Goal: Task Accomplishment & Management: Use online tool/utility

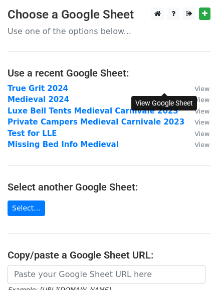
click at [194, 89] on small "View" at bounding box center [201, 89] width 15 height 8
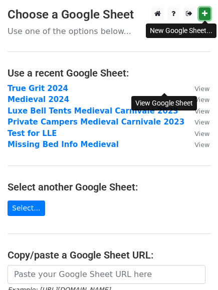
click at [202, 14] on icon at bounding box center [205, 13] width 6 height 7
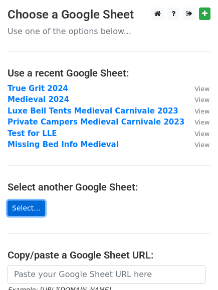
click at [29, 209] on link "Select..." at bounding box center [27, 209] width 38 height 16
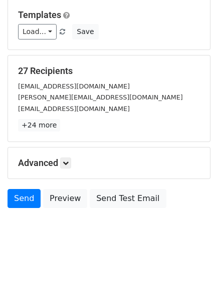
scroll to position [97, 0]
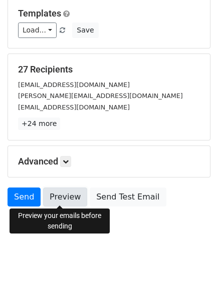
click at [58, 196] on link "Preview" at bounding box center [65, 197] width 44 height 19
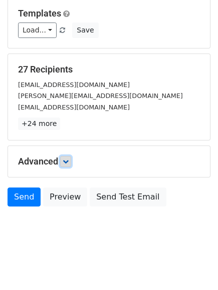
click at [69, 164] on icon at bounding box center [66, 162] width 6 height 6
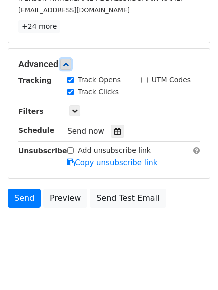
scroll to position [0, 0]
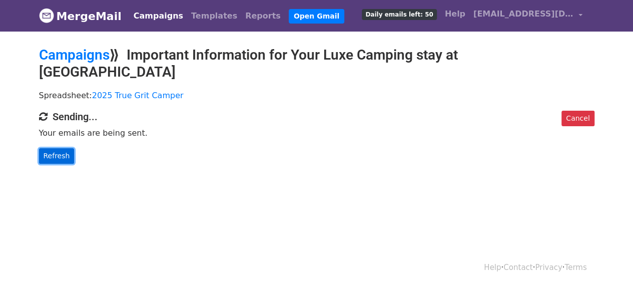
click at [56, 148] on link "Refresh" at bounding box center [57, 156] width 36 height 16
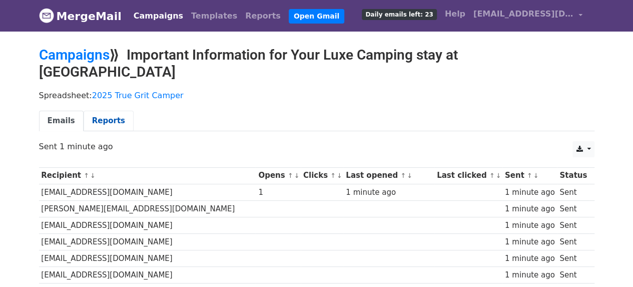
click at [105, 111] on link "Reports" at bounding box center [109, 121] width 50 height 21
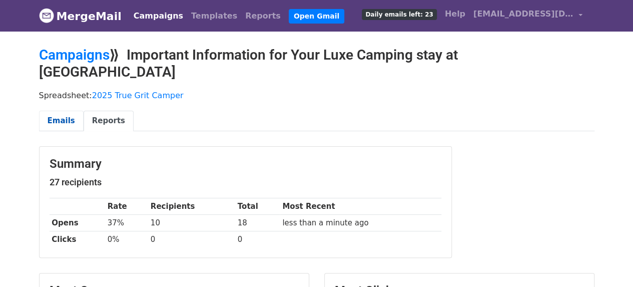
click at [53, 111] on link "Emails" at bounding box center [61, 121] width 45 height 21
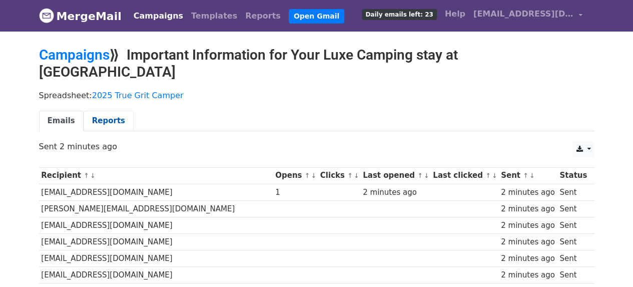
click at [99, 111] on link "Reports" at bounding box center [109, 121] width 50 height 21
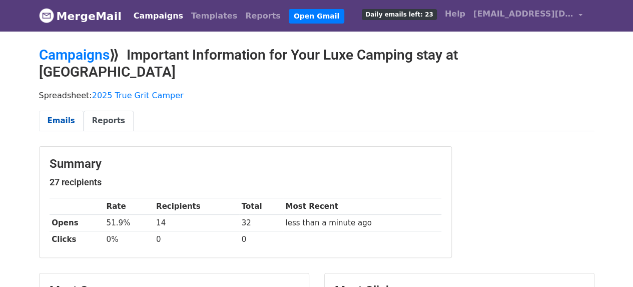
click at [50, 111] on link "Emails" at bounding box center [61, 121] width 45 height 21
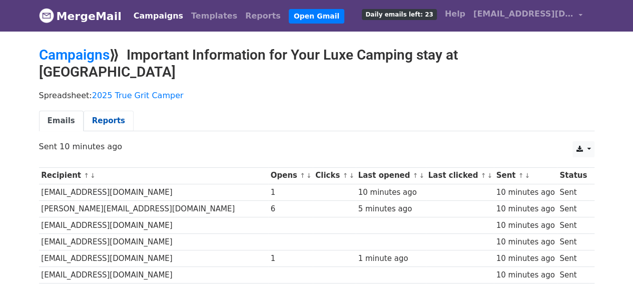
click at [101, 111] on link "Reports" at bounding box center [109, 121] width 50 height 21
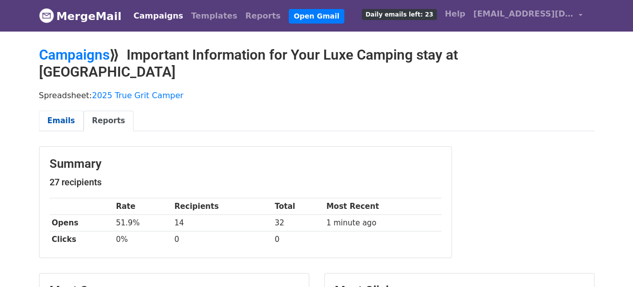
click at [61, 111] on link "Emails" at bounding box center [61, 121] width 45 height 21
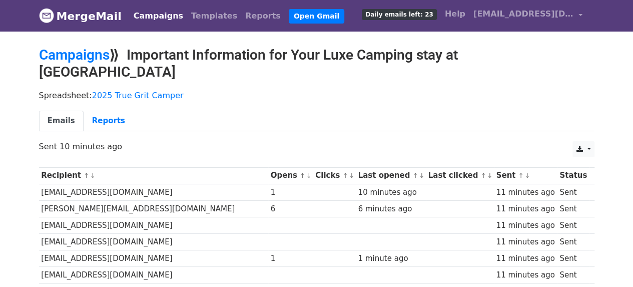
scroll to position [50, 0]
click at [88, 57] on link "Campaigns" at bounding box center [74, 55] width 71 height 17
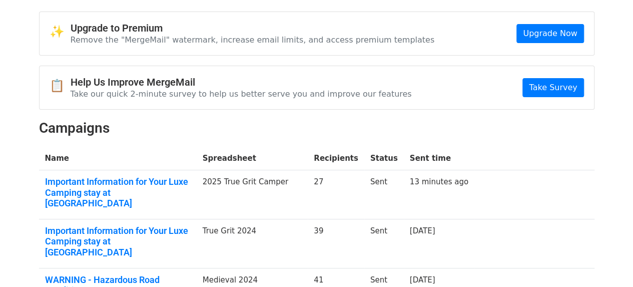
scroll to position [50, 0]
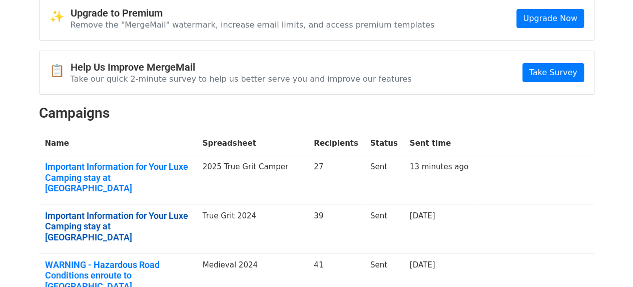
click at [164, 210] on link "Important Information for Your Luxe Camping stay at Linga Longa Estate" at bounding box center [118, 226] width 146 height 33
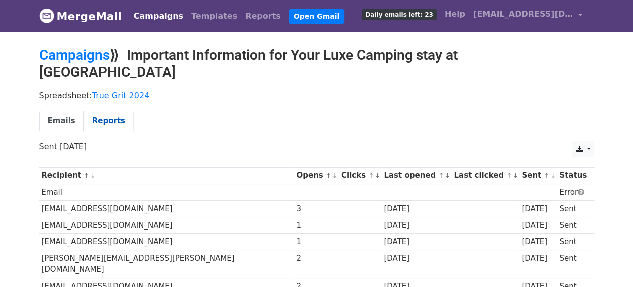
click at [102, 111] on link "Reports" at bounding box center [109, 121] width 50 height 21
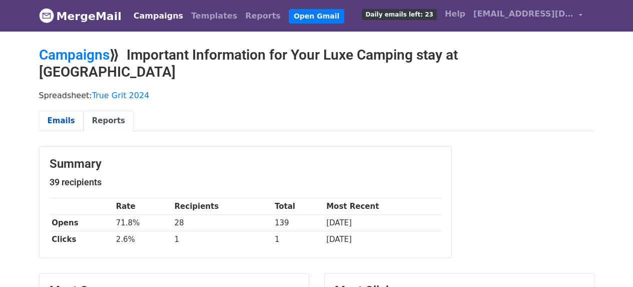
click at [60, 111] on link "Emails" at bounding box center [61, 121] width 45 height 21
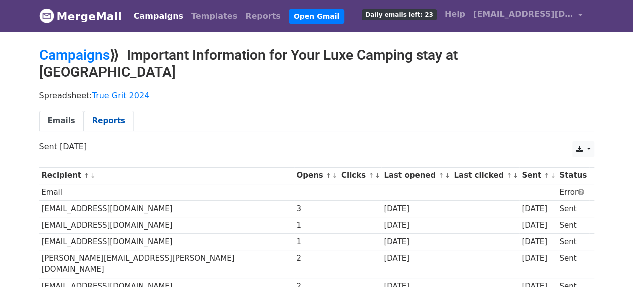
click at [106, 111] on link "Reports" at bounding box center [109, 121] width 50 height 21
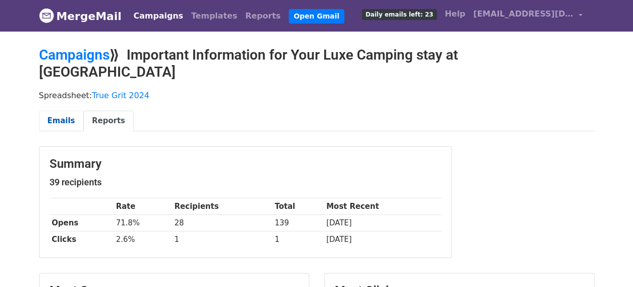
click at [58, 111] on link "Emails" at bounding box center [61, 121] width 45 height 21
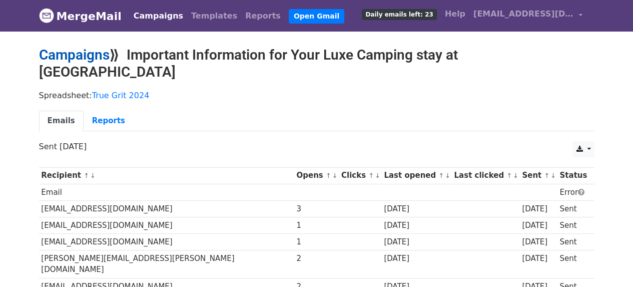
click at [95, 57] on link "Campaigns" at bounding box center [74, 55] width 71 height 17
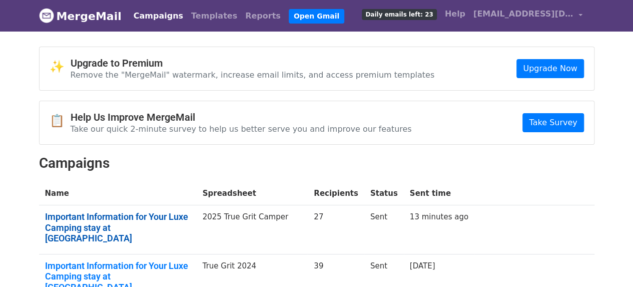
click at [139, 227] on link "Important Information for Your Luxe Camping stay at Linga Longa Estate" at bounding box center [118, 227] width 146 height 33
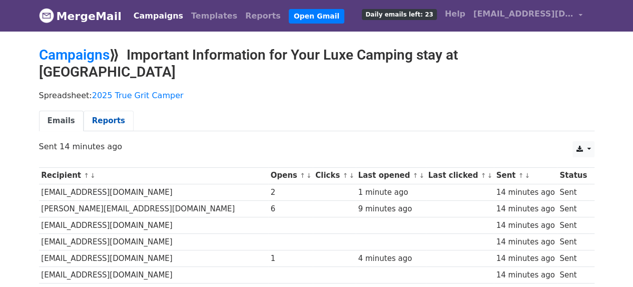
click at [97, 111] on link "Reports" at bounding box center [109, 121] width 50 height 21
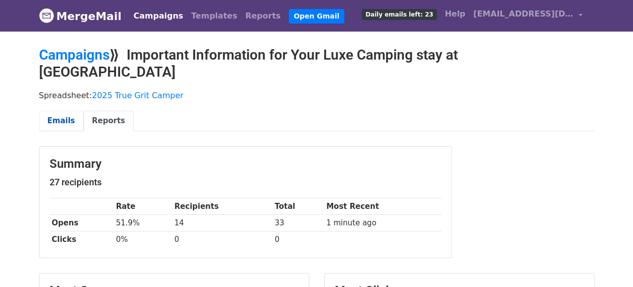
click at [56, 111] on link "Emails" at bounding box center [61, 121] width 45 height 21
